Goal: Information Seeking & Learning: Learn about a topic

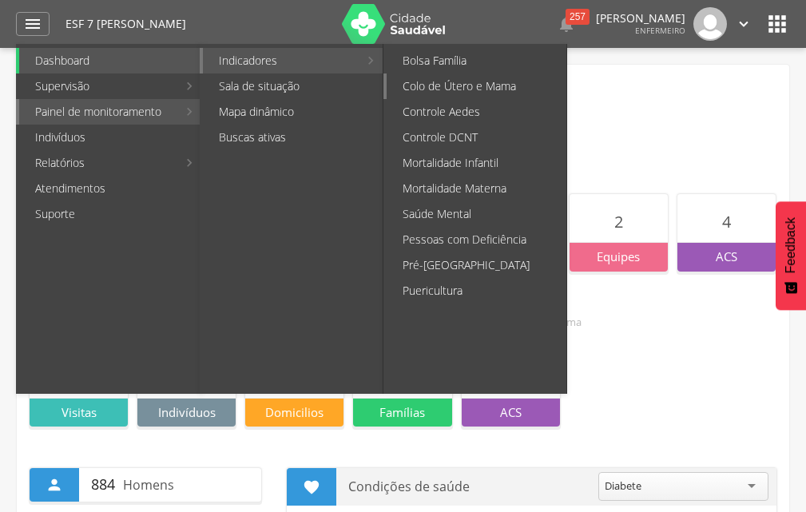
click at [421, 85] on link "Colo de Útero e Mama" at bounding box center [476, 86] width 180 height 26
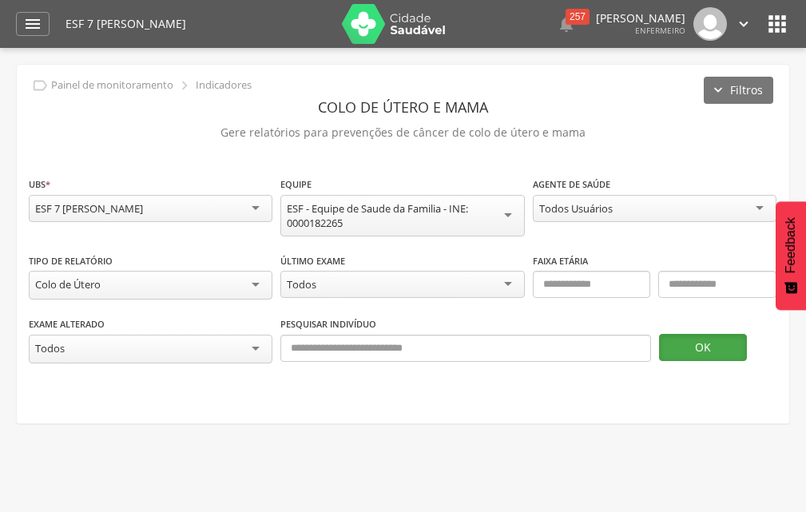
click at [699, 344] on button "OK" at bounding box center [703, 347] width 88 height 27
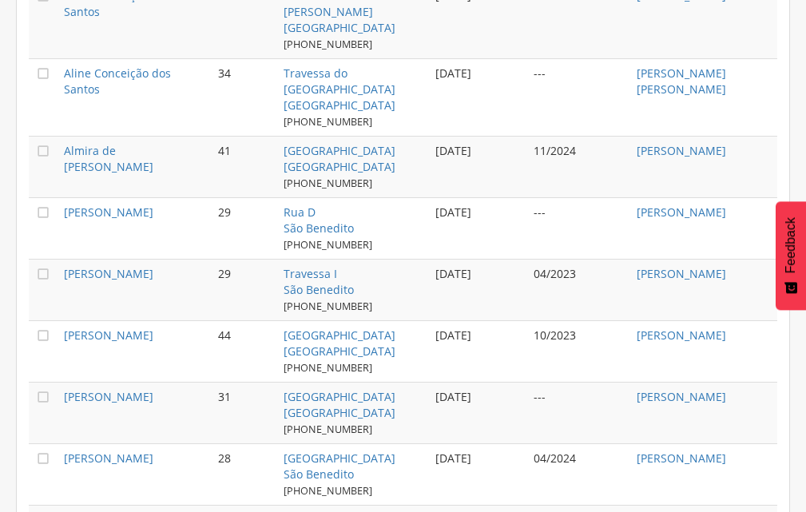
scroll to position [1785, 0]
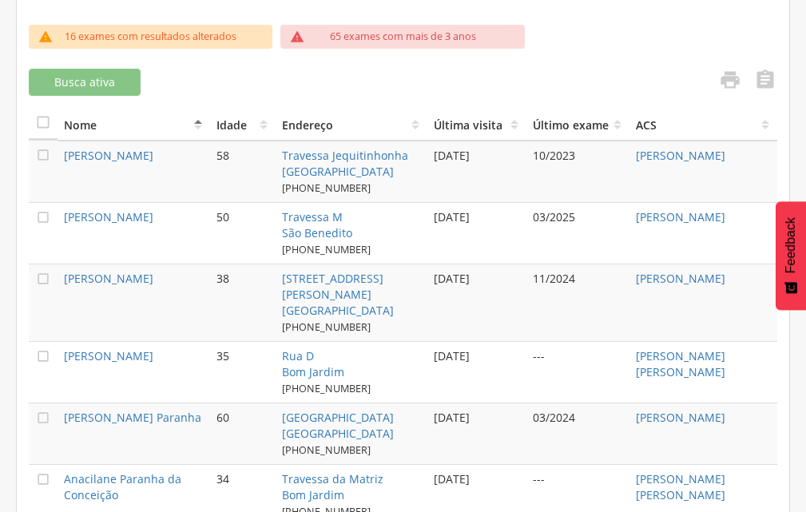
scroll to position [508, 0]
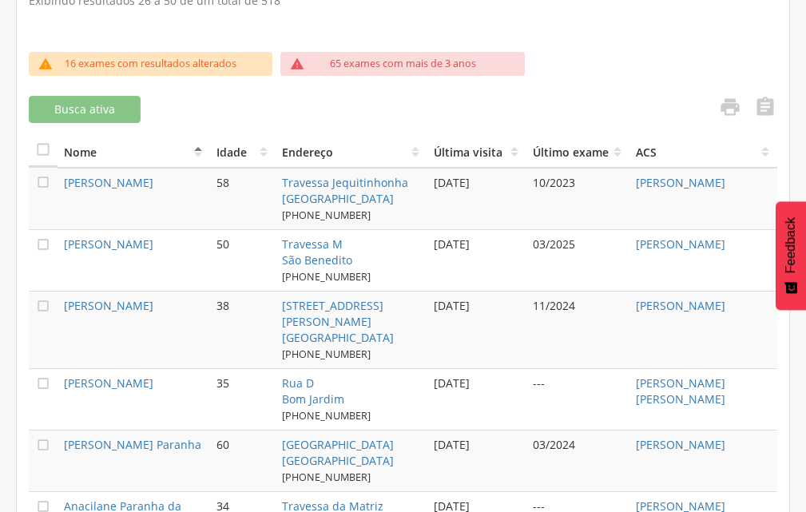
click at [382, 62] on p "65 exames com mais de 3 anos" at bounding box center [403, 64] width 146 height 14
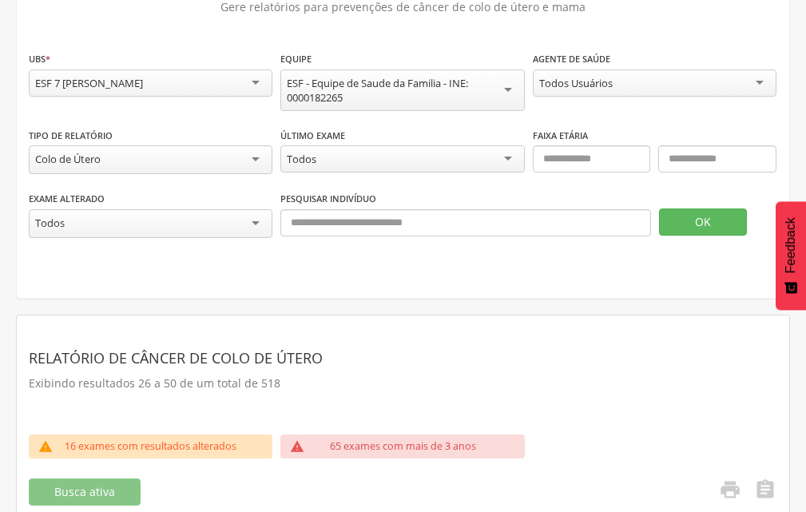
scroll to position [0, 0]
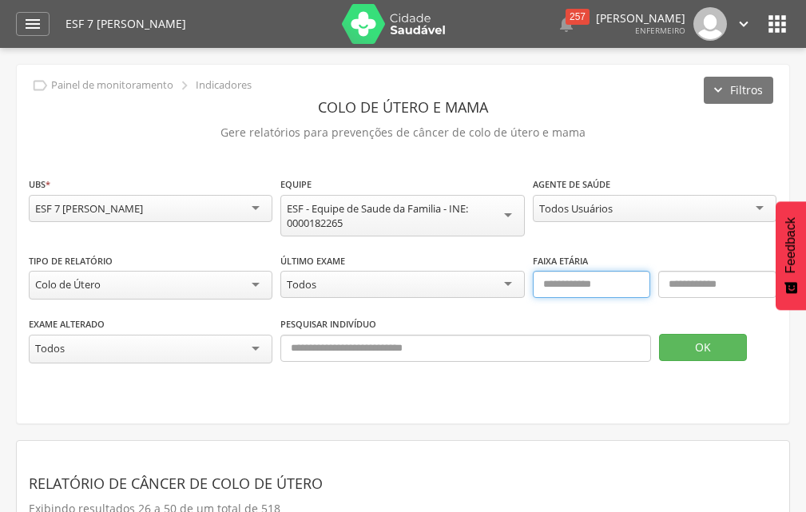
click at [559, 283] on input "text" at bounding box center [592, 284] width 118 height 27
click at [551, 283] on input "text" at bounding box center [592, 284] width 118 height 27
type input "**"
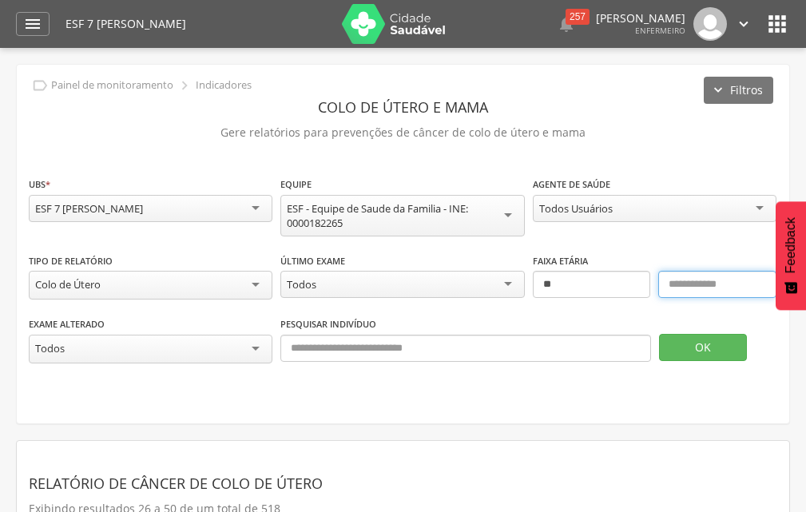
click at [699, 279] on input "text" at bounding box center [717, 284] width 118 height 27
type input "**"
click at [716, 192] on div "**********" at bounding box center [654, 208] width 243 height 65
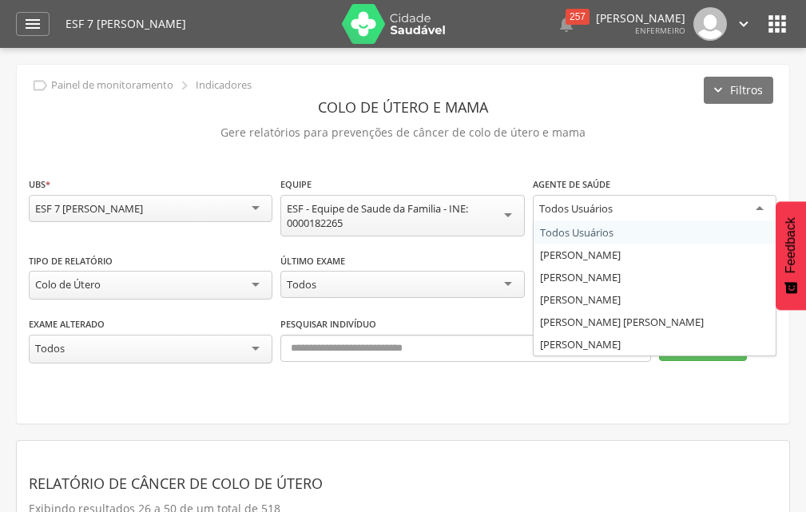
click at [762, 208] on div "Todos Usuários" at bounding box center [654, 209] width 243 height 29
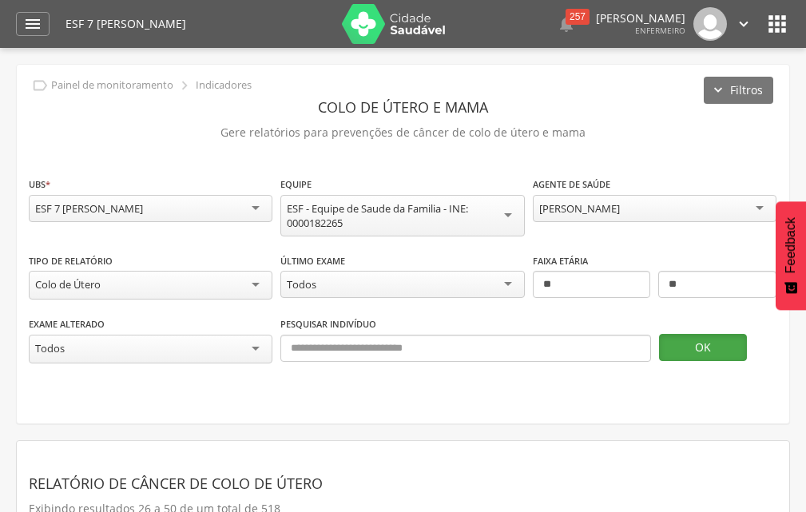
click at [695, 342] on button "OK" at bounding box center [703, 347] width 88 height 27
click at [740, 18] on icon "" at bounding box center [743, 24] width 18 height 18
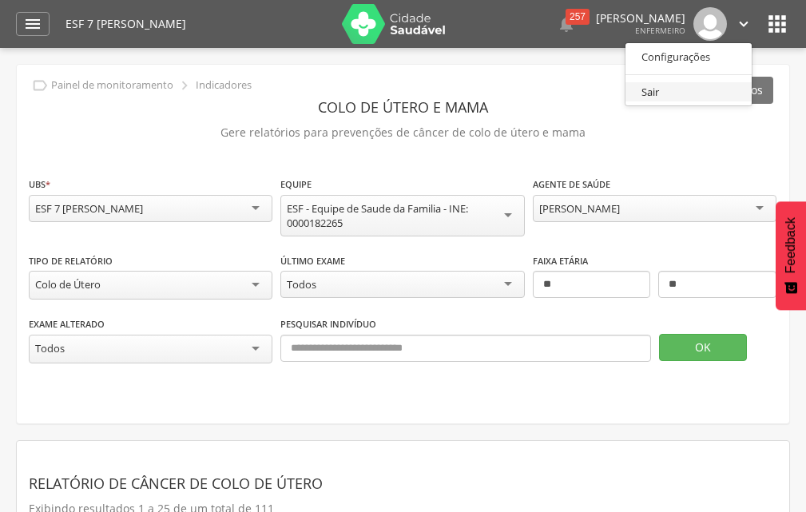
click at [652, 97] on link "Sair" at bounding box center [688, 92] width 126 height 20
